Goal: Task Accomplishment & Management: Complete application form

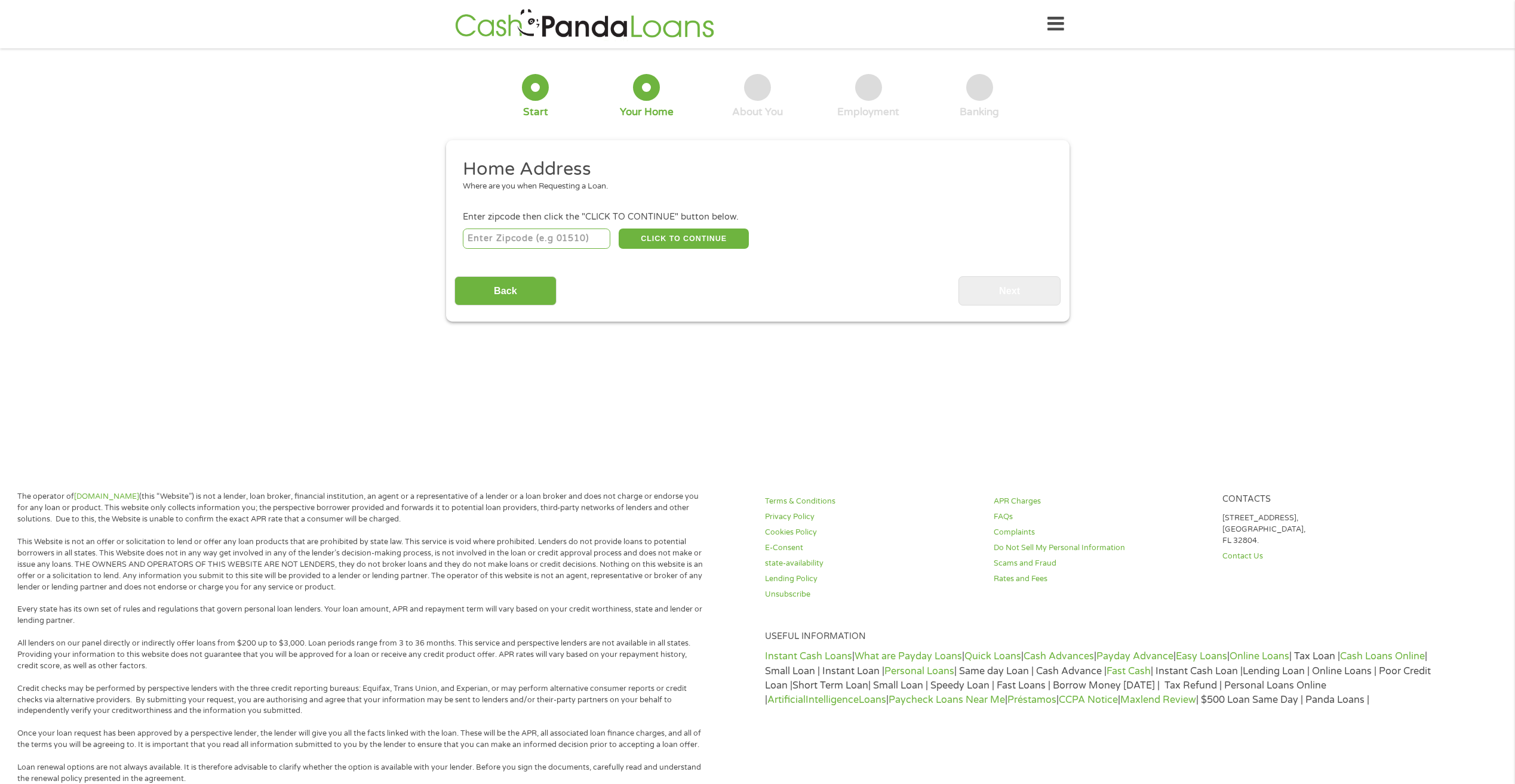
click at [489, 235] on input "number" at bounding box center [537, 238] width 147 height 20
type input "60429"
click at [689, 232] on button "CLICK TO CONTINUE" at bounding box center [683, 238] width 130 height 20
type input "60429"
type input "[PERSON_NAME] Crest"
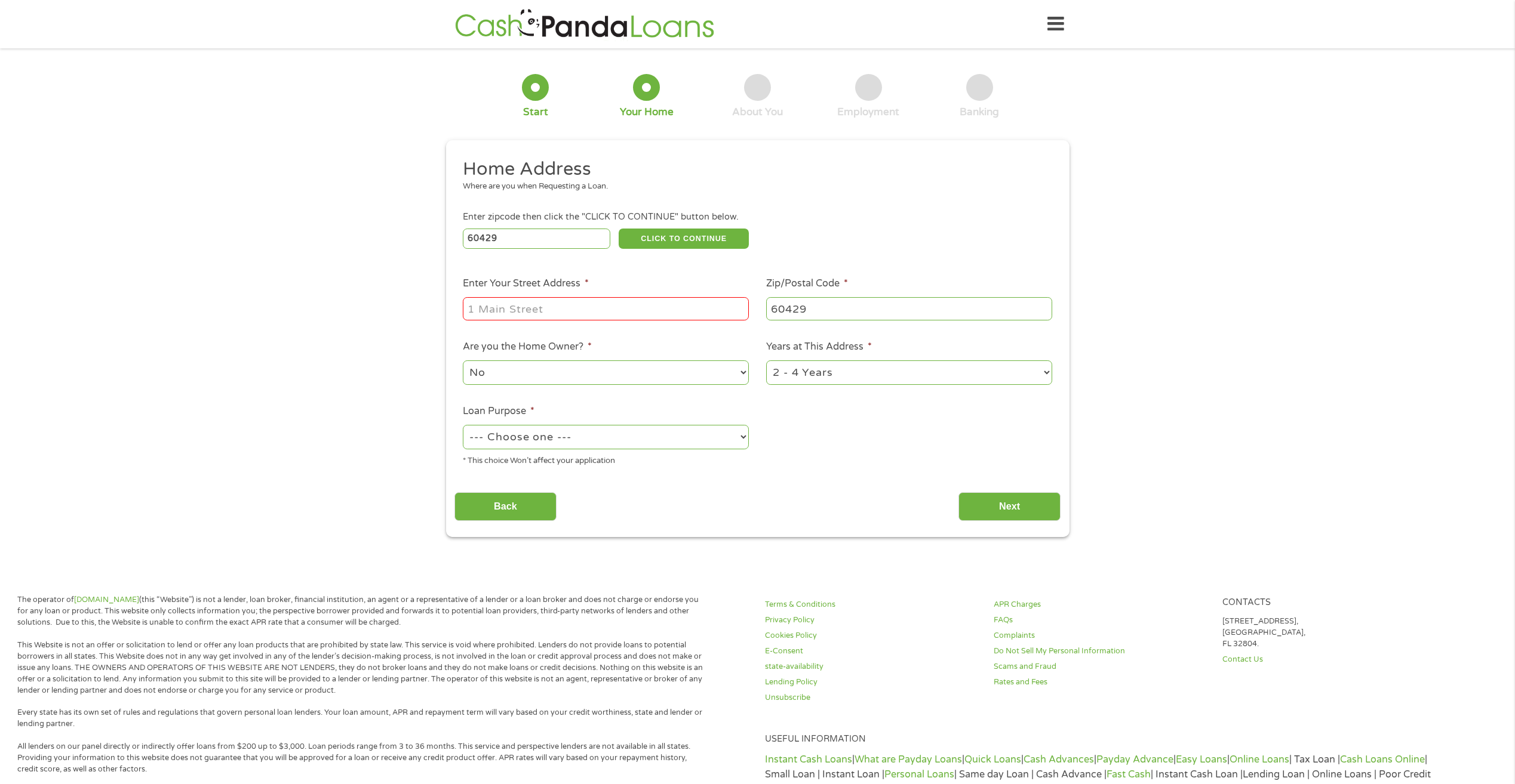
click at [506, 307] on input "Enter Your Street Address *" at bounding box center [606, 308] width 286 height 23
type input "[STREET_ADDRESS]"
click at [746, 434] on select "--- Choose one --- Pay Bills Debt Consolidation Home Improvement Major Purchase…" at bounding box center [606, 437] width 286 height 25
select select "other"
click at [463, 425] on select "--- Choose one --- Pay Bills Debt Consolidation Home Improvement Major Purchase…" at bounding box center [606, 437] width 286 height 25
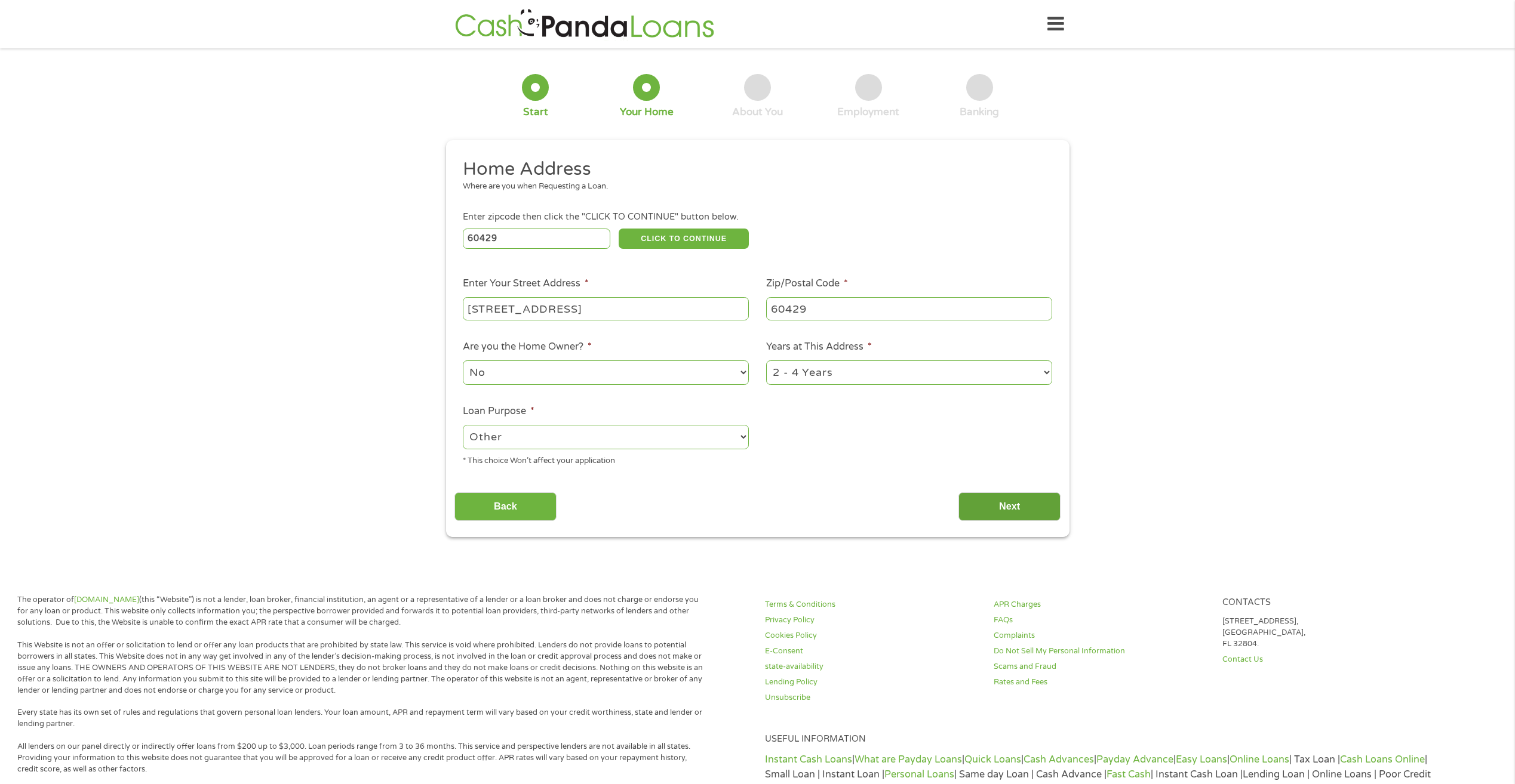
click at [1000, 495] on input "Next" at bounding box center [1009, 507] width 102 height 29
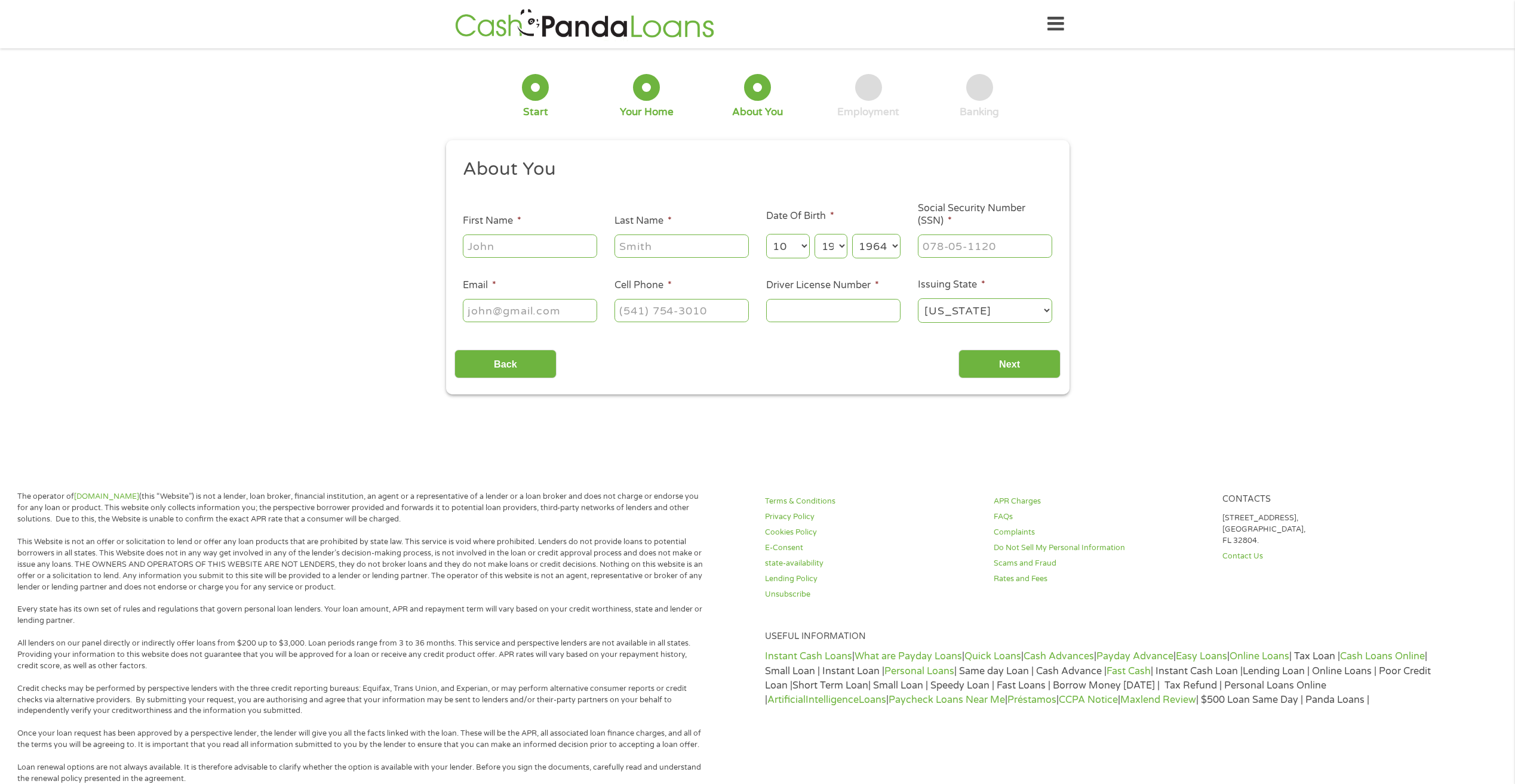
click at [514, 250] on input "First Name *" at bounding box center [530, 245] width 134 height 23
type input "[PERSON_NAME]"
select select "1"
type input "[EMAIL_ADDRESS][DOMAIN_NAME]"
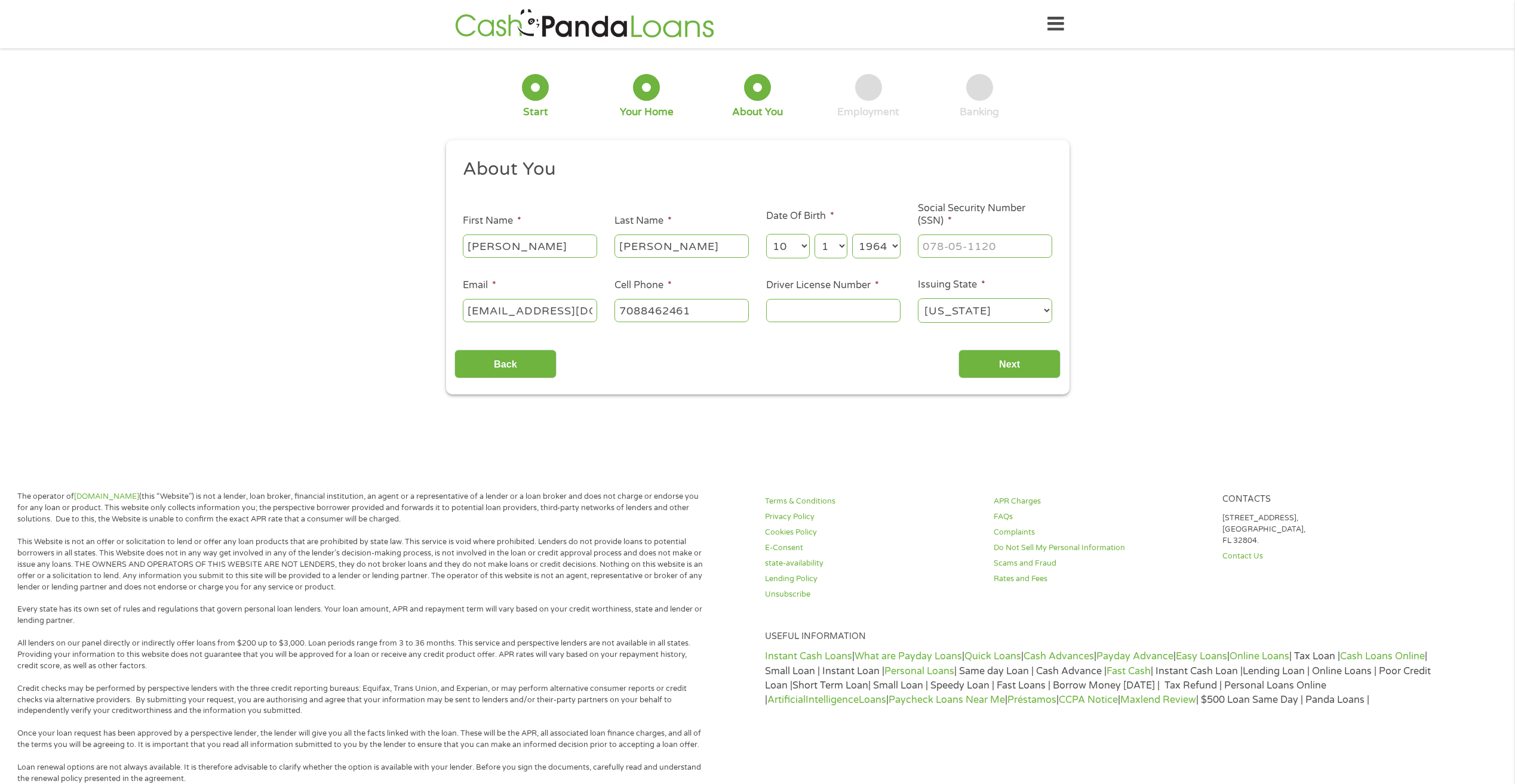
type input "[PHONE_NUMBER]"
click at [843, 244] on select "Day 1 2 3 4 5 6 7 8 9 10 11 12 13 14 15 16 17 18 19 20 21 22 23 24 25 26 27 28 …" at bounding box center [830, 245] width 32 height 25
select select "19"
click at [814, 234] on select "Day 1 2 3 4 5 6 7 8 9 10 11 12 13 14 15 16 17 18 19 20 21 22 23 24 25 26 27 28 …" at bounding box center [830, 245] width 32 height 25
click at [954, 251] on input "___-__-____" at bounding box center [984, 245] width 134 height 23
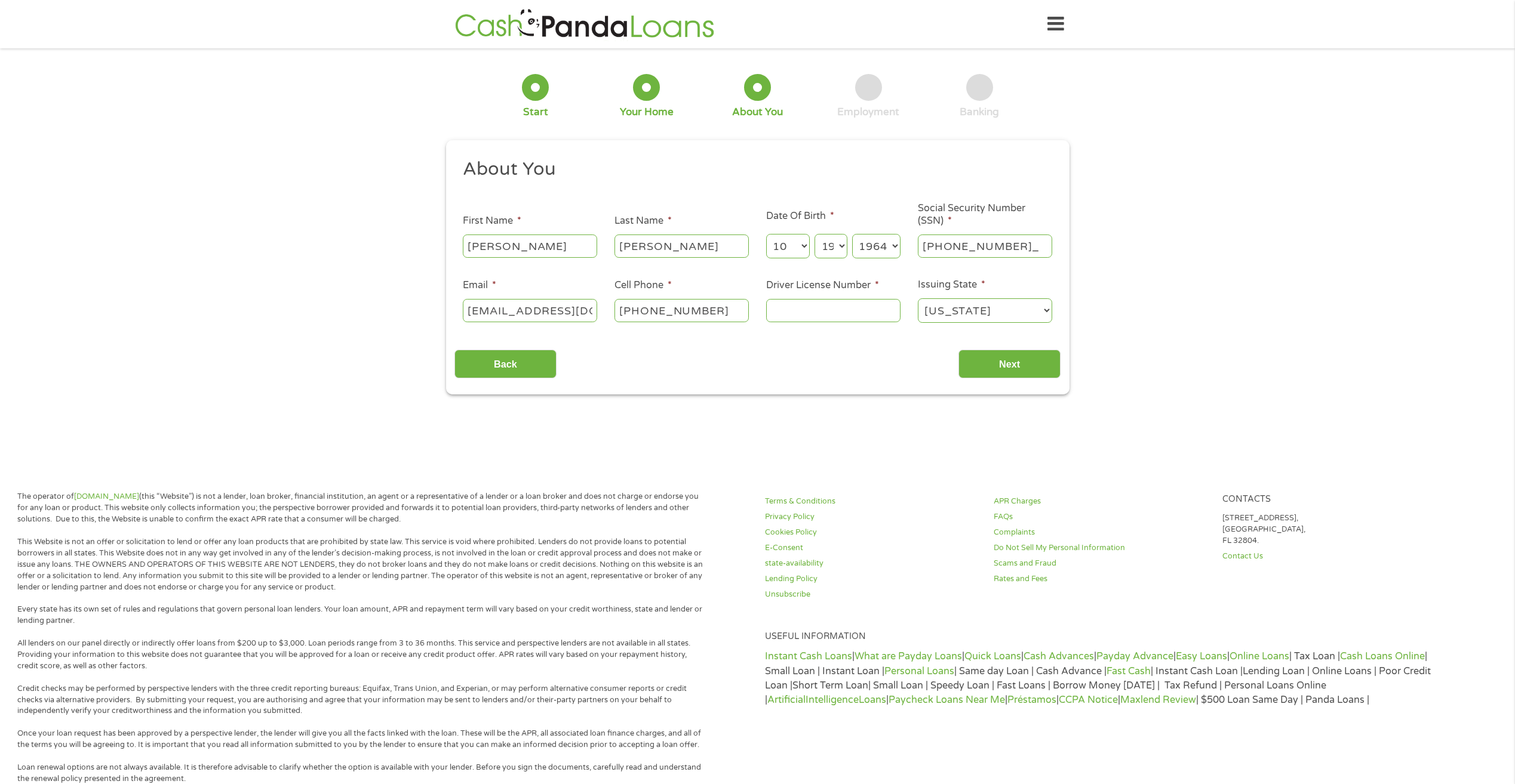
type input "332-68-8784"
click at [787, 315] on input "Driver License Number *" at bounding box center [833, 310] width 134 height 23
click at [789, 313] on input "Driver License Number *" at bounding box center [833, 310] width 134 height 23
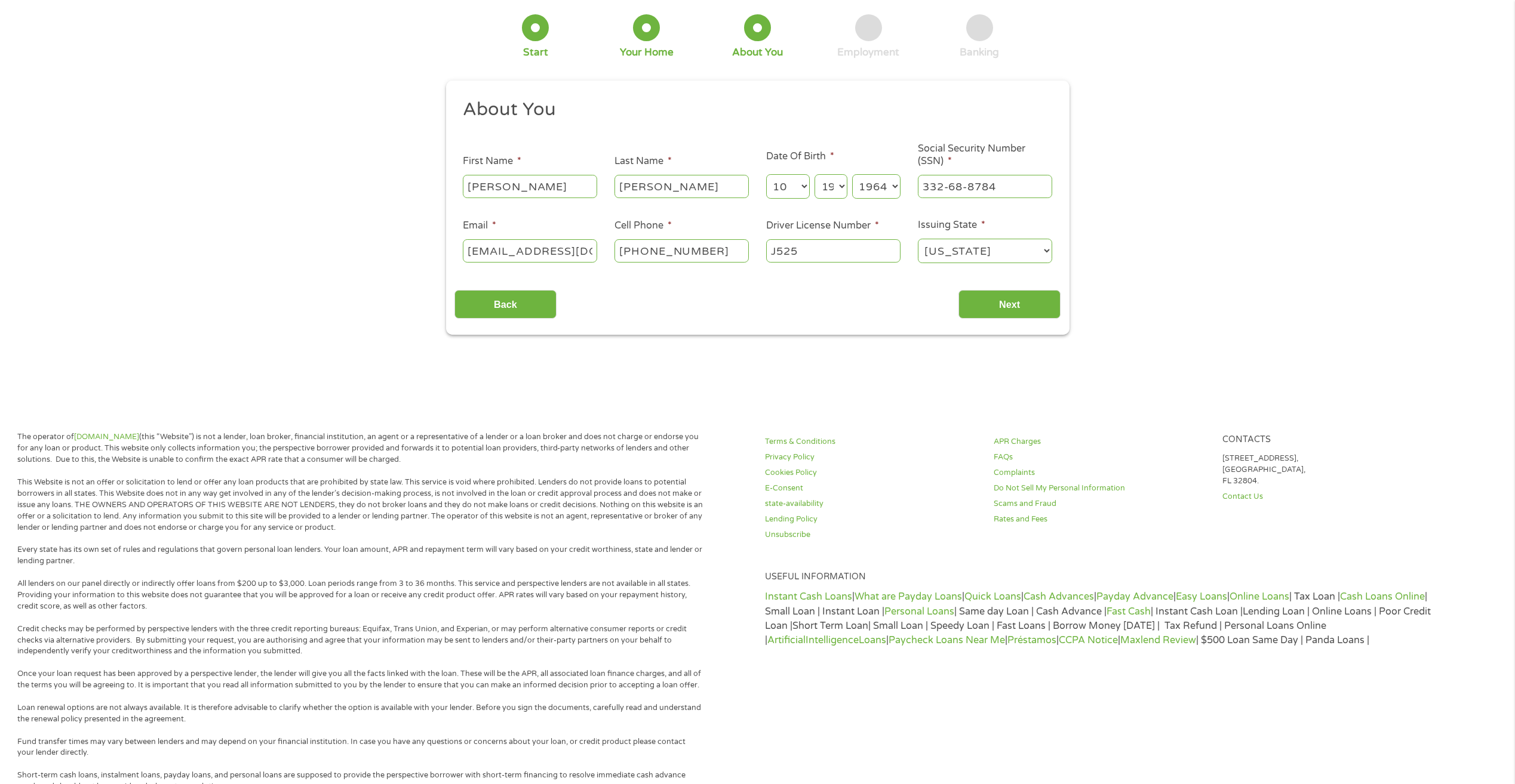
type input "J525"
